Goal: Check status

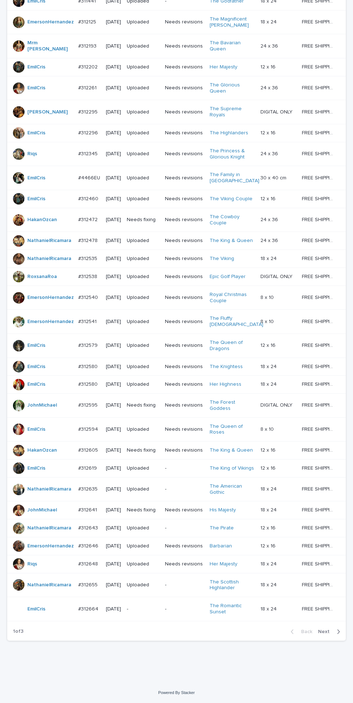
scroll to position [206, 0]
click at [330, 634] on span "Next" at bounding box center [326, 631] width 16 height 5
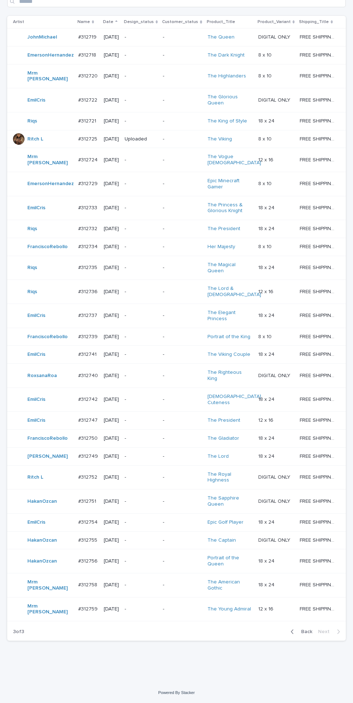
scroll to position [47, 0]
click at [152, 447] on td "-" at bounding box center [141, 456] width 38 height 18
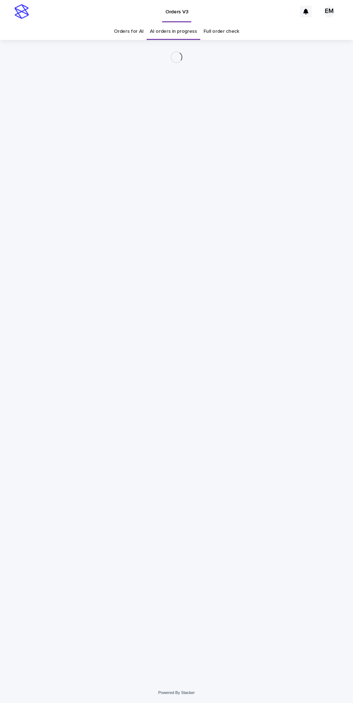
scroll to position [23, 0]
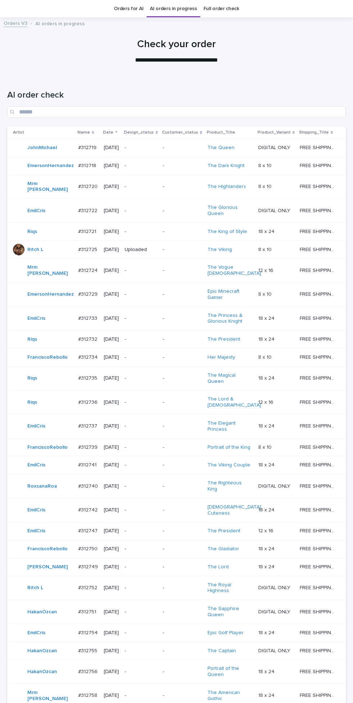
scroll to position [158, 0]
